Goal: Transaction & Acquisition: Purchase product/service

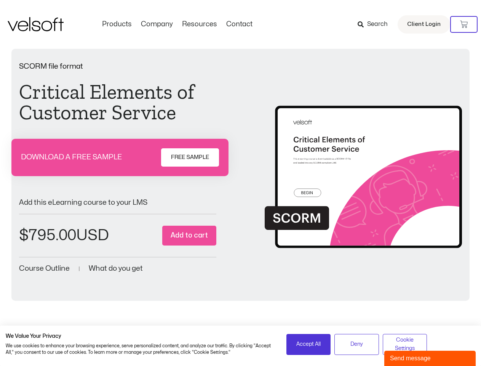
click at [240, 183] on div "SCORM file format Critical Elements of Customer Service DOWNLOAD A FREE SAMPLE …" at bounding box center [240, 168] width 443 height 211
click at [464, 24] on icon at bounding box center [464, 25] width 8 height 8
click at [308, 344] on span "Accept All" at bounding box center [308, 344] width 24 height 8
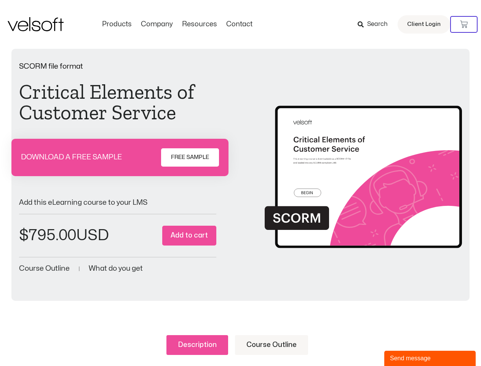
click at [356, 344] on ul "Description Course Outline" at bounding box center [241, 345] width 466 height 20
click at [405, 344] on ul "Description Course Outline" at bounding box center [241, 345] width 466 height 20
click at [430, 358] on div "Send message" at bounding box center [430, 357] width 80 height 9
